Goal: Task Accomplishment & Management: Manage account settings

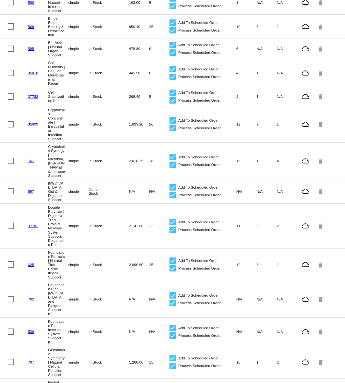
scroll to position [245, 0]
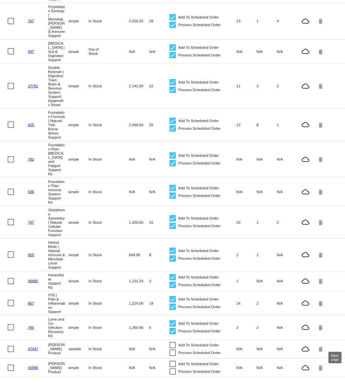
click at [337, 383] on div "Next page" at bounding box center [335, 386] width 4 height 4
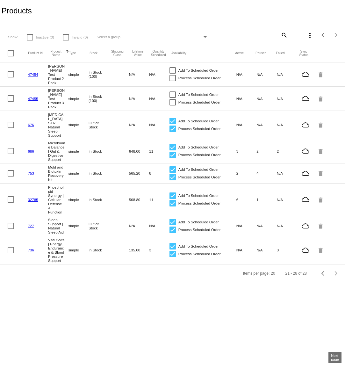
scroll to position [0, 0]
click at [151, 247] on mat-cell "3" at bounding box center [159, 250] width 20 height 7
click at [31, 248] on link "736" at bounding box center [31, 250] width 6 height 4
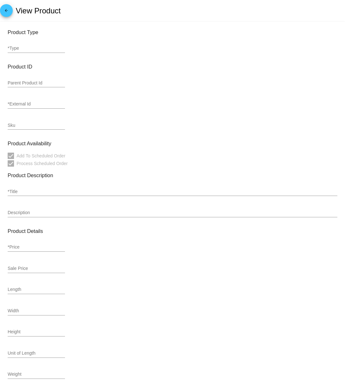
type input "simple"
type input "736"
type input "VS120"
type input "Vital Salts | Energy, Endurance & Blood Pressure Support"
type input "25"
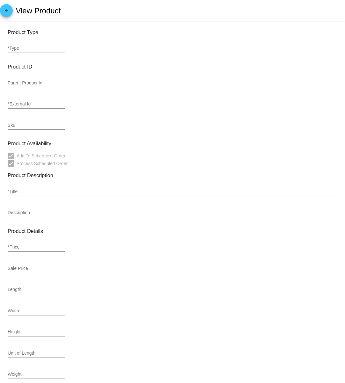
type input "22.5"
type input "2.5"
type input "4.75"
type input "11"
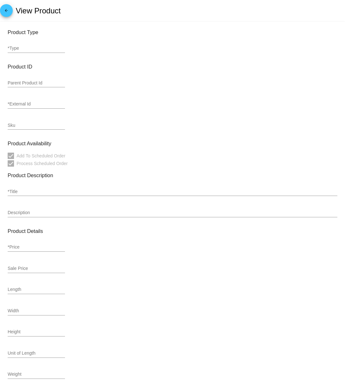
type input "In Stock"
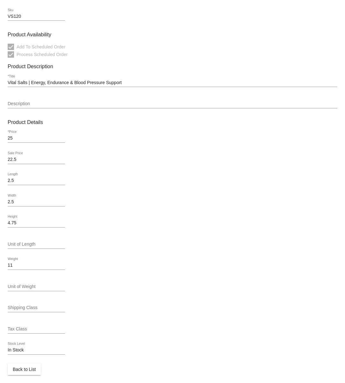
scroll to position [109, 0]
click at [48, 349] on input "In Stock" at bounding box center [36, 350] width 57 height 5
click at [50, 354] on div "In Stock Stock Level" at bounding box center [36, 349] width 57 height 12
click at [28, 353] on input "In Stock" at bounding box center [36, 350] width 57 height 5
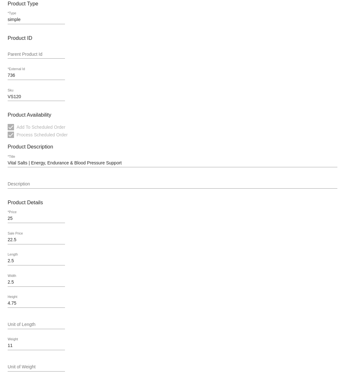
scroll to position [0, 0]
